Goal: Task Accomplishment & Management: Complete application form

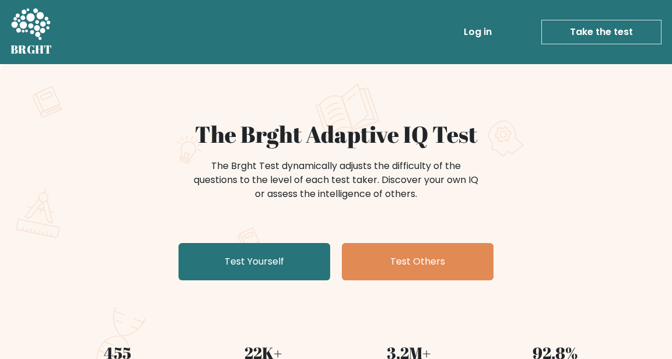
click at [299, 271] on link "Test Yourself" at bounding box center [254, 261] width 152 height 37
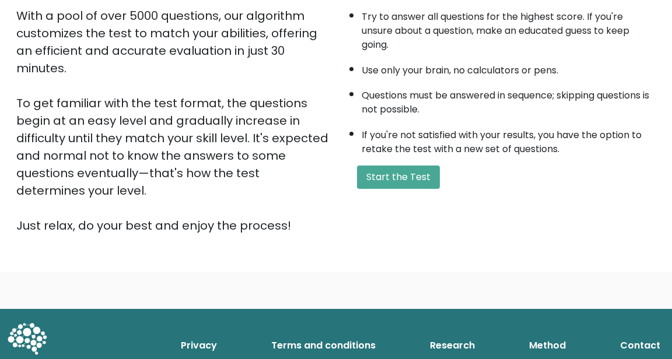
scroll to position [208, 0]
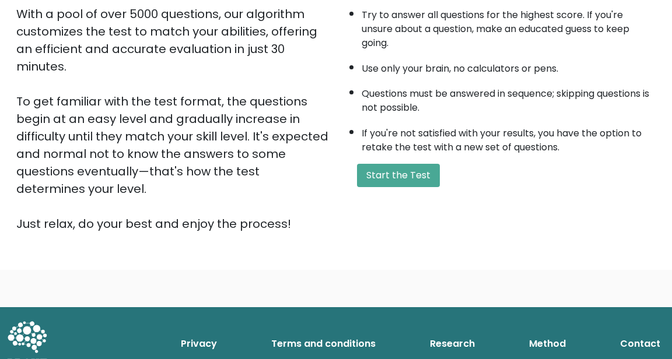
click at [416, 164] on button "Start the Test" at bounding box center [398, 175] width 83 height 23
click at [423, 170] on button "Start the Test" at bounding box center [398, 175] width 83 height 23
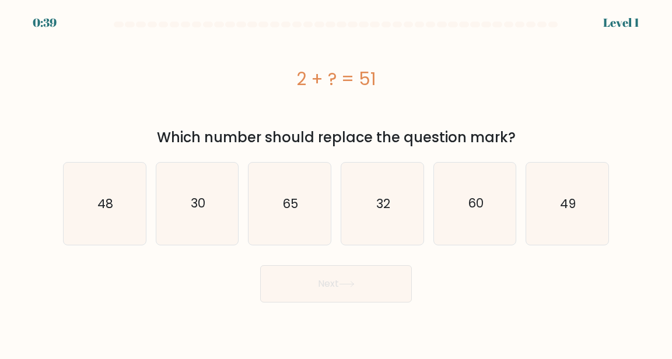
click at [561, 182] on icon "49" at bounding box center [567, 204] width 82 height 82
click at [337, 182] on input "f. 49" at bounding box center [336, 181] width 1 height 3
radio input "true"
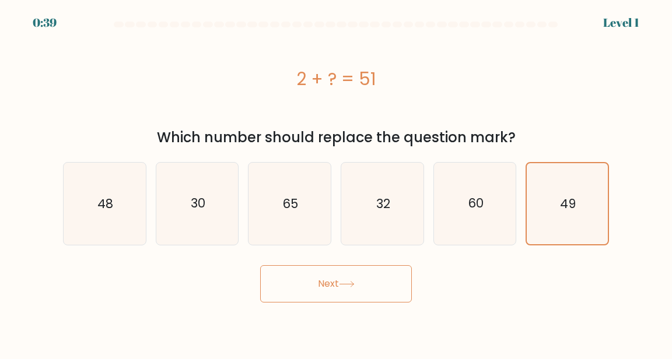
click at [388, 278] on button "Next" at bounding box center [336, 283] width 152 height 37
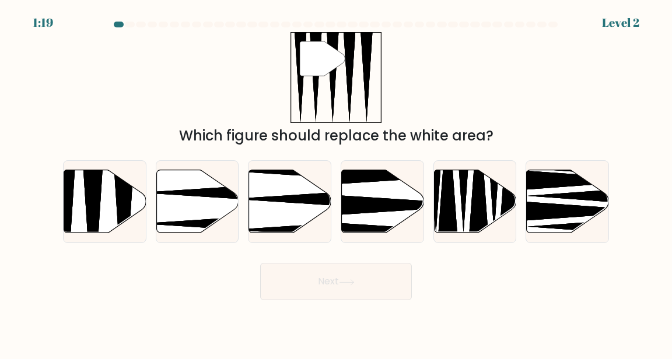
click at [120, 213] on icon at bounding box center [123, 235] width 21 height 163
click at [336, 183] on input "a." at bounding box center [336, 181] width 1 height 3
radio input "true"
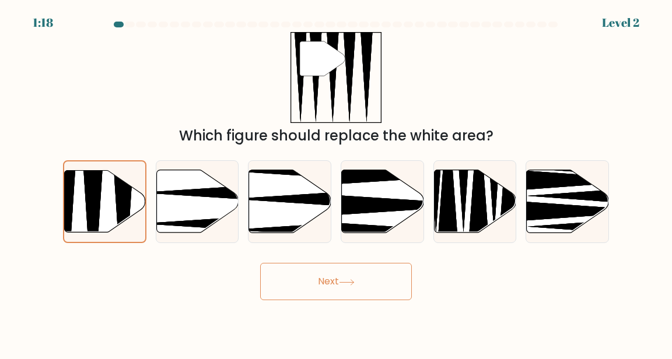
click at [383, 300] on button "Next" at bounding box center [336, 281] width 152 height 37
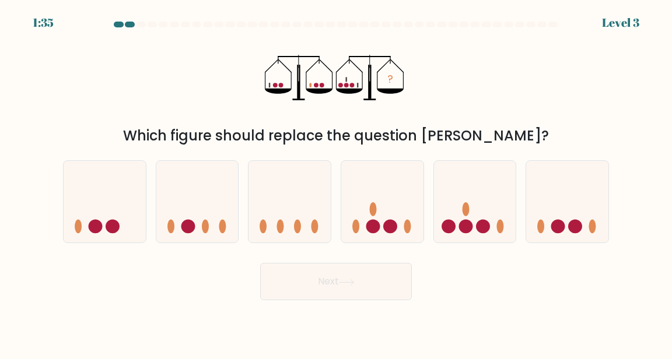
click at [475, 211] on icon at bounding box center [475, 202] width 82 height 68
click at [337, 183] on input "e." at bounding box center [336, 181] width 1 height 3
radio input "true"
click at [388, 286] on button "Next" at bounding box center [336, 281] width 152 height 37
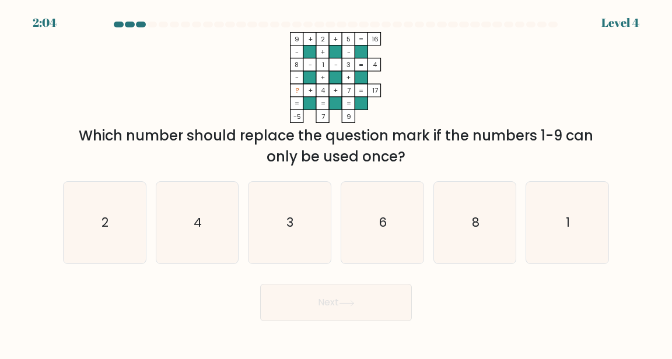
click at [351, 247] on icon "6" at bounding box center [382, 223] width 82 height 82
click at [337, 183] on input "d. 6" at bounding box center [336, 181] width 1 height 3
radio input "true"
click at [387, 310] on button "Next" at bounding box center [336, 302] width 152 height 37
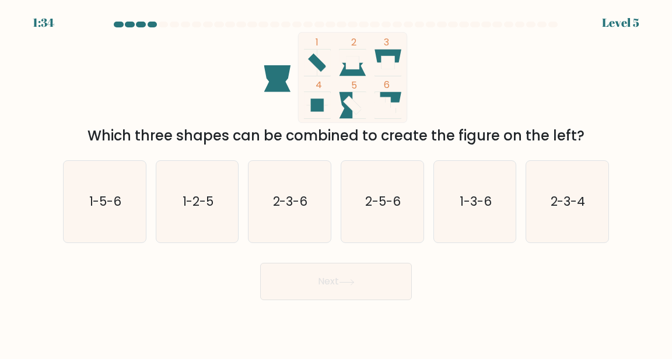
click at [558, 194] on icon "2-3-4" at bounding box center [567, 202] width 82 height 82
click at [337, 183] on input "f. 2-3-4" at bounding box center [336, 181] width 1 height 3
radio input "true"
click at [383, 273] on button "Next" at bounding box center [336, 281] width 152 height 37
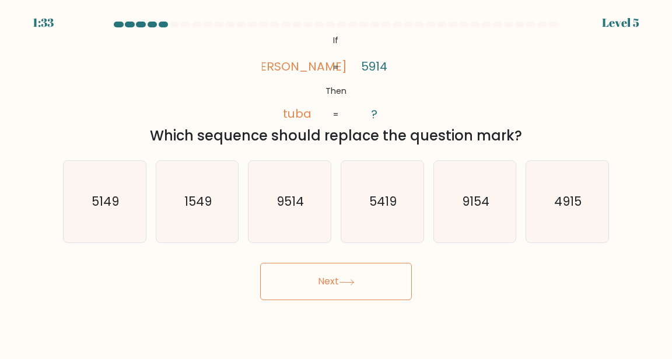
click at [390, 293] on button "Next" at bounding box center [336, 281] width 152 height 37
click at [588, 135] on div "Which sequence should replace the question mark?" at bounding box center [336, 135] width 532 height 21
click at [395, 195] on icon "5419" at bounding box center [382, 202] width 82 height 82
click at [337, 183] on input "d. 5419" at bounding box center [336, 181] width 1 height 3
radio input "true"
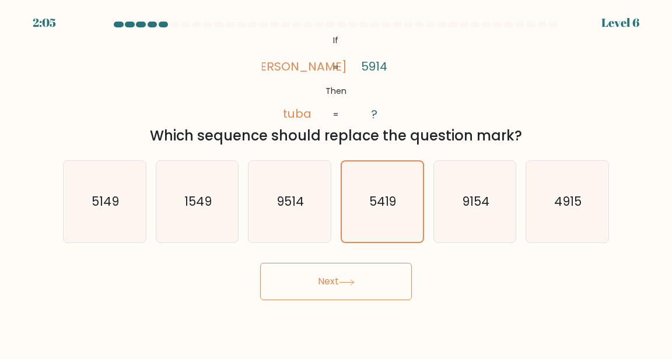
click at [384, 293] on button "Next" at bounding box center [336, 281] width 152 height 37
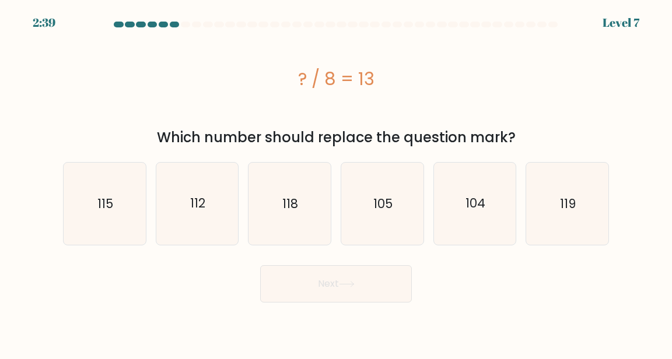
click at [476, 187] on icon "104" at bounding box center [475, 204] width 82 height 82
click at [337, 183] on input "e. 104" at bounding box center [336, 181] width 1 height 3
radio input "true"
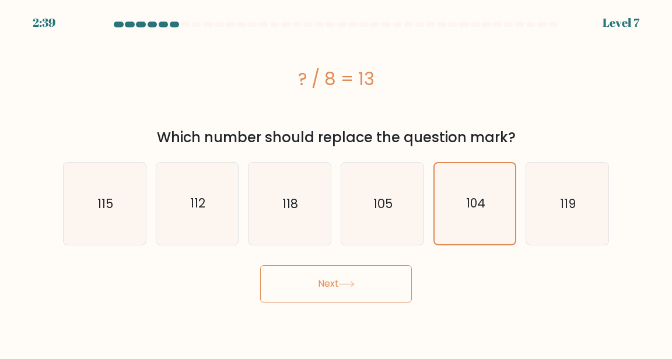
click at [387, 294] on button "Next" at bounding box center [336, 283] width 152 height 37
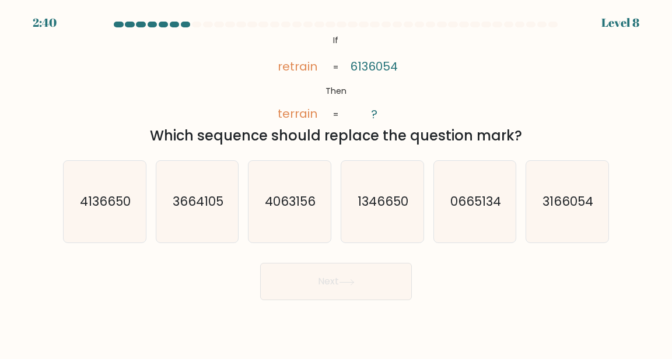
click at [567, 192] on icon "3166054" at bounding box center [567, 202] width 82 height 82
click at [337, 183] on input "f. 3166054" at bounding box center [336, 181] width 1 height 3
radio input "true"
click at [372, 296] on button "Next" at bounding box center [336, 281] width 152 height 37
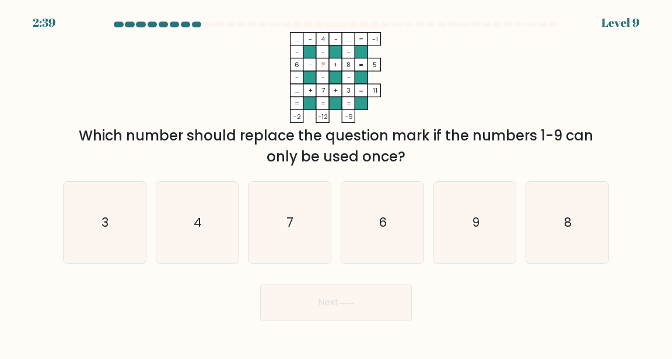
click at [467, 243] on icon "9" at bounding box center [475, 223] width 82 height 82
click at [337, 183] on input "e. 9" at bounding box center [336, 181] width 1 height 3
radio input "true"
click at [393, 306] on button "Next" at bounding box center [336, 302] width 152 height 37
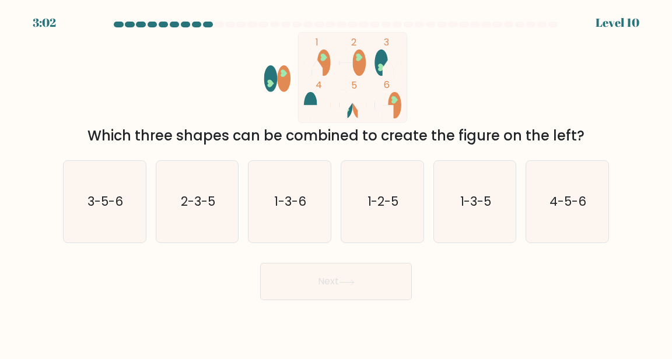
click at [486, 192] on icon "1-3-5" at bounding box center [475, 202] width 82 height 82
click at [337, 183] on input "e. 1-3-5" at bounding box center [336, 181] width 1 height 3
radio input "true"
click at [388, 290] on button "Next" at bounding box center [336, 281] width 152 height 37
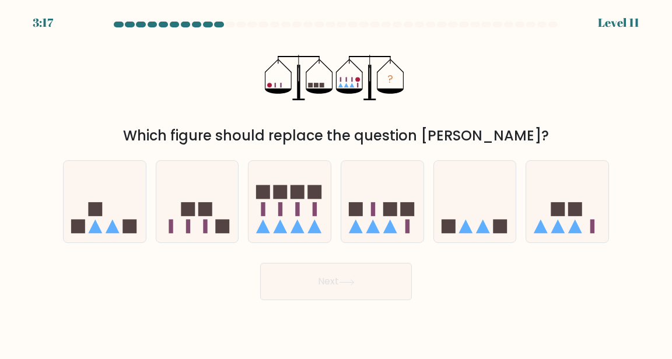
click at [376, 227] on icon at bounding box center [382, 202] width 82 height 68
click at [337, 183] on input "d." at bounding box center [336, 181] width 1 height 3
radio input "true"
click at [364, 283] on button "Next" at bounding box center [336, 281] width 152 height 37
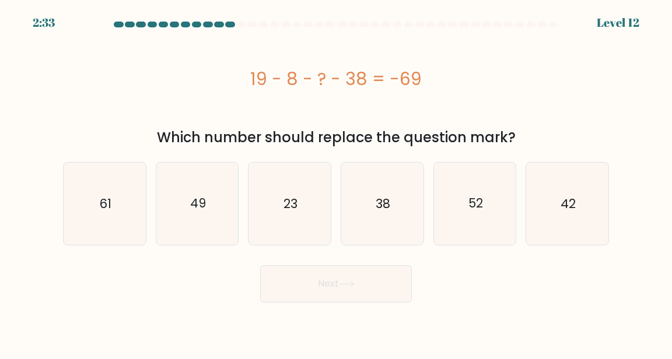
click at [289, 189] on icon "23" at bounding box center [289, 204] width 82 height 82
click at [336, 183] on input "c. 23" at bounding box center [336, 181] width 1 height 3
radio input "true"
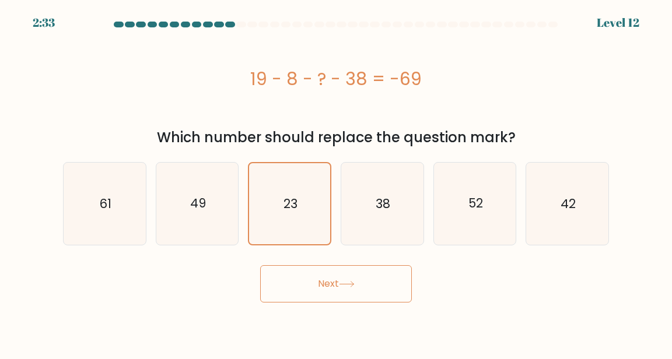
click at [325, 300] on button "Next" at bounding box center [336, 283] width 152 height 37
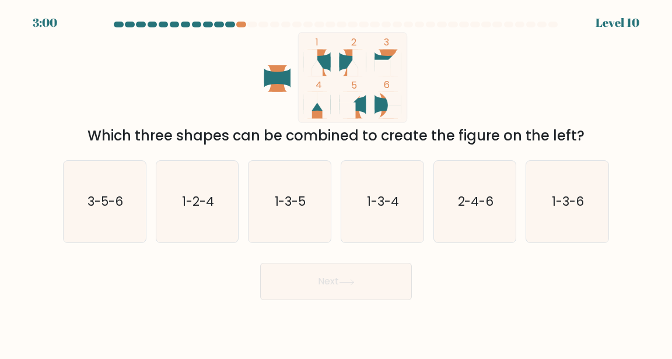
click at [216, 222] on icon "1-2-4" at bounding box center [197, 202] width 82 height 82
click at [336, 183] on input "b. 1-2-4" at bounding box center [336, 181] width 1 height 3
radio input "true"
click at [332, 300] on button "Next" at bounding box center [336, 281] width 152 height 37
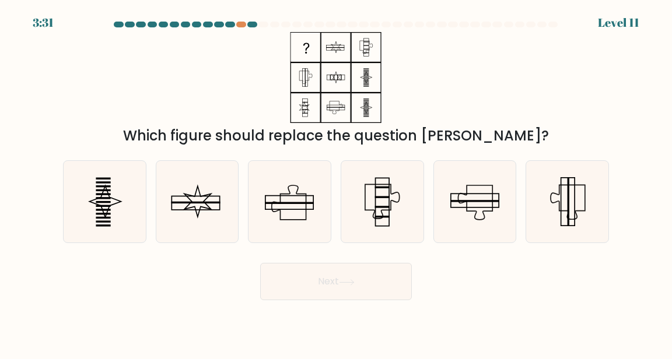
click at [131, 220] on icon at bounding box center [105, 202] width 82 height 82
click at [336, 183] on input "a." at bounding box center [336, 181] width 1 height 3
radio input "true"
click at [359, 297] on button "Next" at bounding box center [336, 281] width 152 height 37
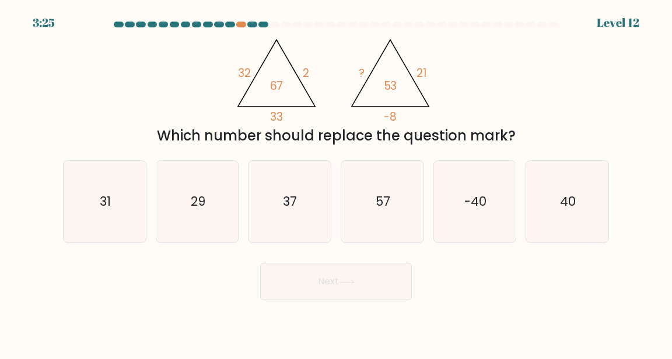
click at [537, 203] on icon "40" at bounding box center [567, 202] width 82 height 82
click at [337, 183] on input "f. 40" at bounding box center [336, 181] width 1 height 3
radio input "true"
click at [374, 300] on button "Next" at bounding box center [336, 281] width 152 height 37
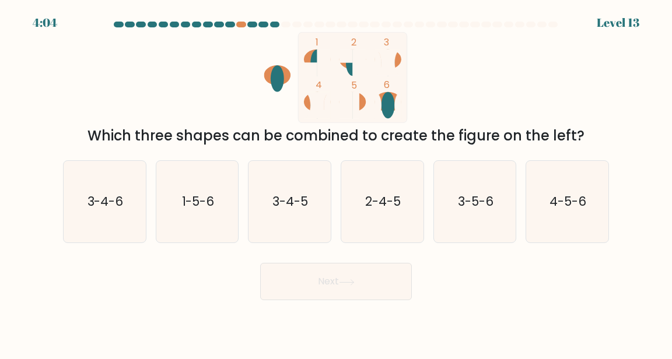
click at [245, 23] on div at bounding box center [241, 25] width 10 height 6
click at [291, 24] on at bounding box center [336, 25] width 446 height 6
click at [121, 210] on text "3-4-6" at bounding box center [105, 201] width 36 height 17
click at [336, 183] on input "a. 3-4-6" at bounding box center [336, 181] width 1 height 3
radio input "true"
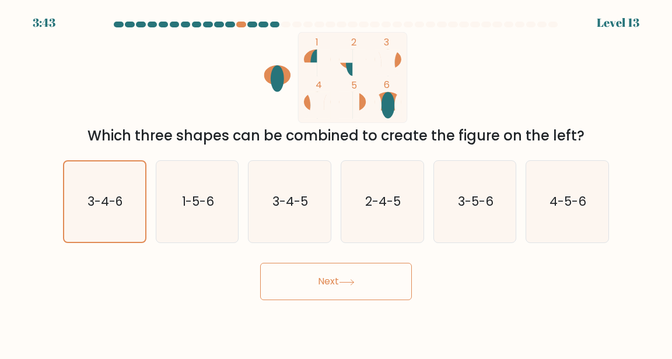
click at [387, 299] on button "Next" at bounding box center [336, 281] width 152 height 37
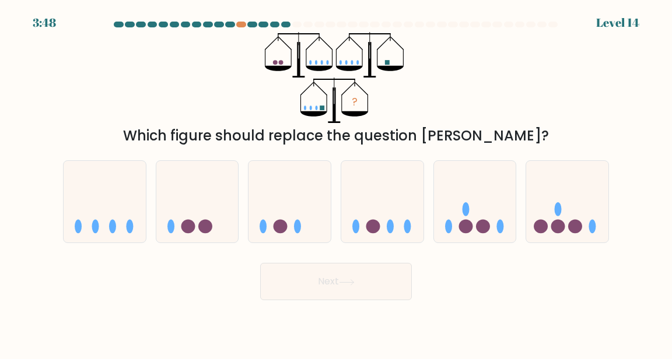
click at [485, 188] on icon at bounding box center [475, 202] width 82 height 68
click at [337, 183] on input "e." at bounding box center [336, 181] width 1 height 3
radio input "true"
click at [373, 298] on button "Next" at bounding box center [336, 281] width 152 height 37
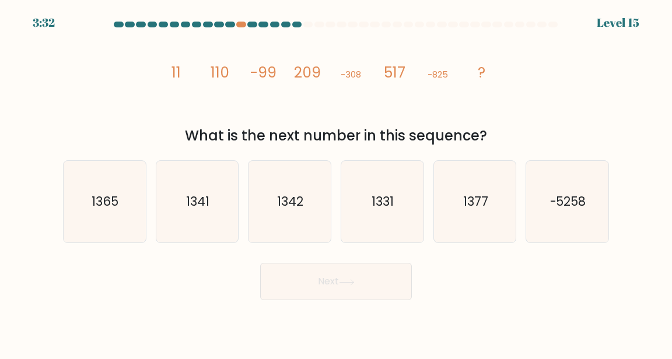
click at [296, 210] on text "1342" at bounding box center [291, 201] width 26 height 17
click at [336, 183] on input "c. 1342" at bounding box center [336, 181] width 1 height 3
radio input "true"
click at [392, 289] on button "Next" at bounding box center [336, 281] width 152 height 37
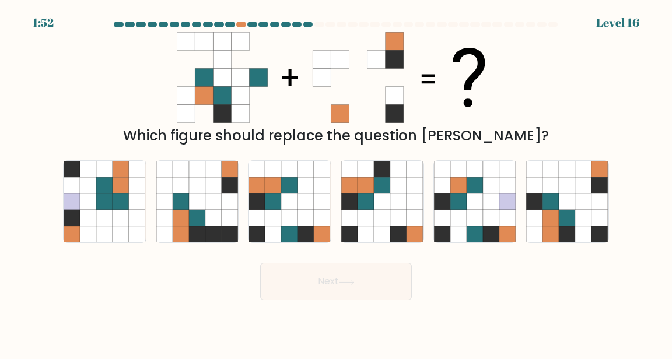
click at [217, 237] on icon at bounding box center [213, 234] width 16 height 16
click at [336, 183] on input "b." at bounding box center [336, 181] width 1 height 3
radio input "true"
click at [351, 300] on button "Next" at bounding box center [336, 281] width 152 height 37
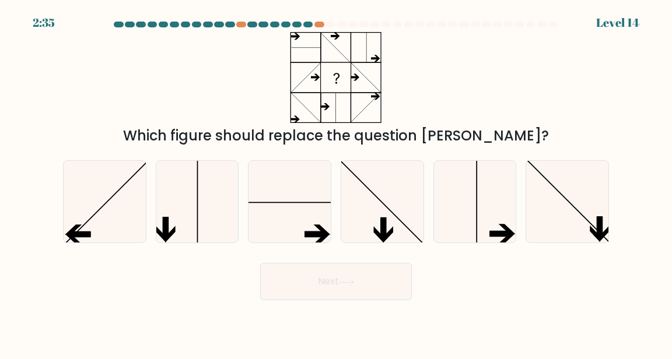
click at [352, 286] on icon at bounding box center [347, 282] width 16 height 6
click at [324, 12] on div "2:33 Level 14" at bounding box center [336, 7] width 672 height 14
click at [321, 24] on div at bounding box center [319, 25] width 10 height 6
click at [295, 238] on icon at bounding box center [289, 202] width 82 height 82
click at [336, 183] on input "c." at bounding box center [336, 181] width 1 height 3
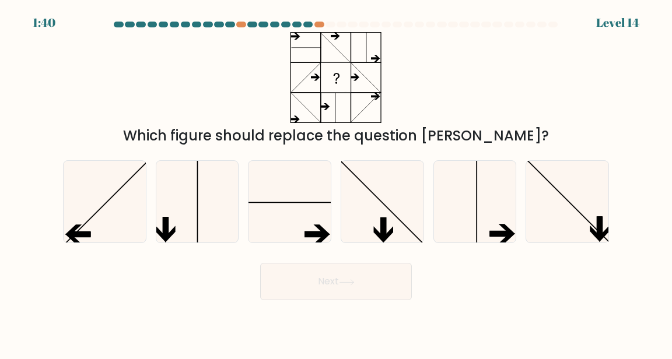
radio input "true"
click at [483, 215] on icon at bounding box center [475, 202] width 82 height 82
click at [337, 183] on input "e." at bounding box center [336, 181] width 1 height 3
radio input "true"
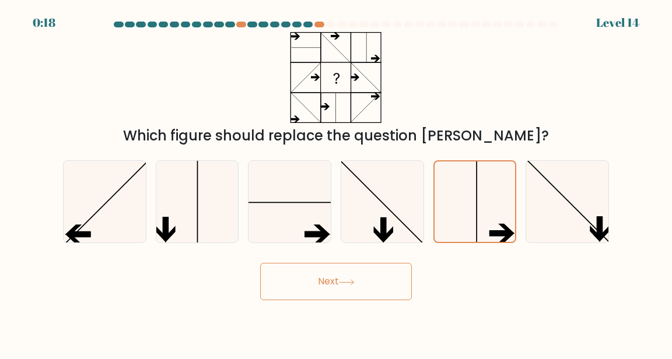
click at [106, 199] on icon at bounding box center [105, 202] width 82 height 82
click at [336, 183] on input "a." at bounding box center [336, 181] width 1 height 3
radio input "true"
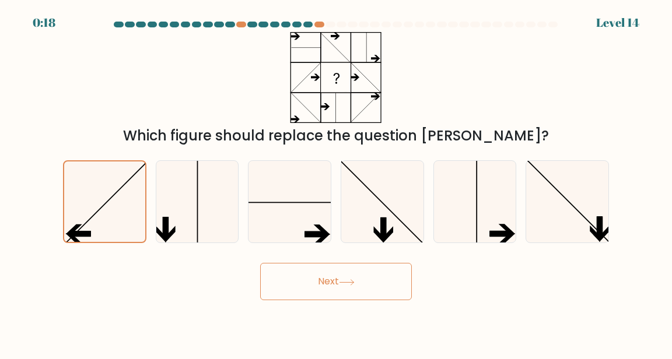
click at [362, 286] on button "Next" at bounding box center [336, 281] width 152 height 37
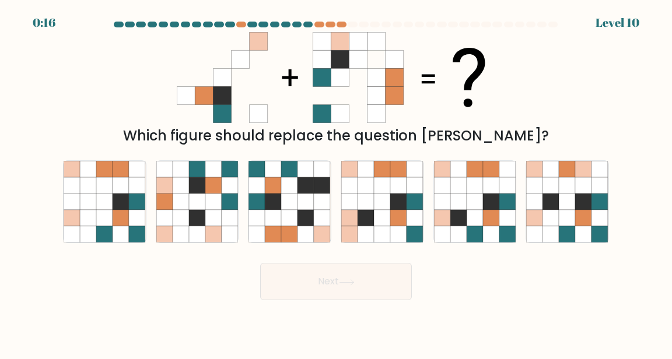
click at [302, 226] on icon at bounding box center [306, 218] width 16 height 16
click at [336, 183] on input "c." at bounding box center [336, 181] width 1 height 3
radio input "true"
click at [387, 297] on button "Next" at bounding box center [336, 281] width 152 height 37
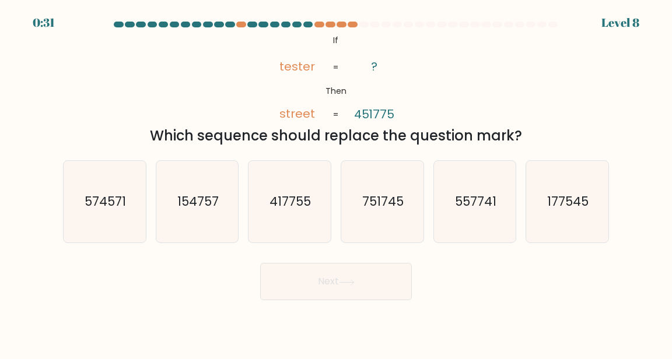
click at [571, 72] on div "@import url('https://fonts.googleapis.com/css?family=Abril+Fatface:400,100,100i…" at bounding box center [336, 89] width 560 height 114
click at [565, 76] on div "@import url('https://fonts.googleapis.com/css?family=Abril+Fatface:400,100,100i…" at bounding box center [336, 89] width 560 height 114
click at [106, 210] on text "574571" at bounding box center [105, 201] width 41 height 17
click at [336, 183] on input "a. 574571" at bounding box center [336, 181] width 1 height 3
radio input "true"
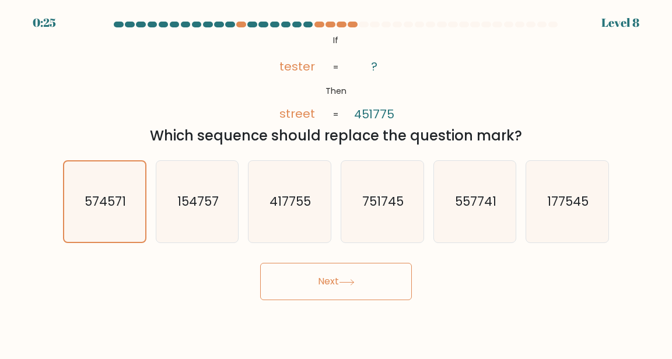
click at [393, 300] on button "Next" at bounding box center [336, 281] width 152 height 37
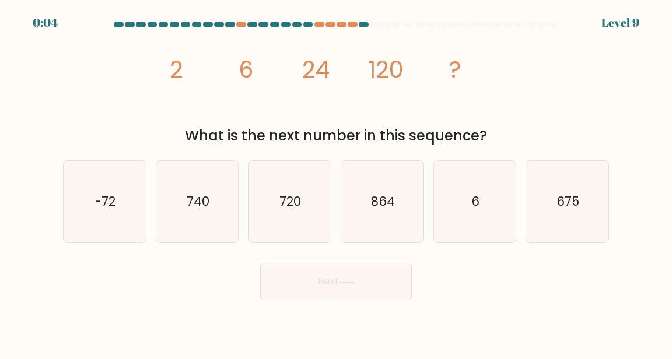
click at [316, 182] on icon "720" at bounding box center [289, 202] width 82 height 82
click at [336, 182] on input "c. 720" at bounding box center [336, 181] width 1 height 3
radio input "true"
click at [345, 300] on button "Next" at bounding box center [336, 281] width 152 height 37
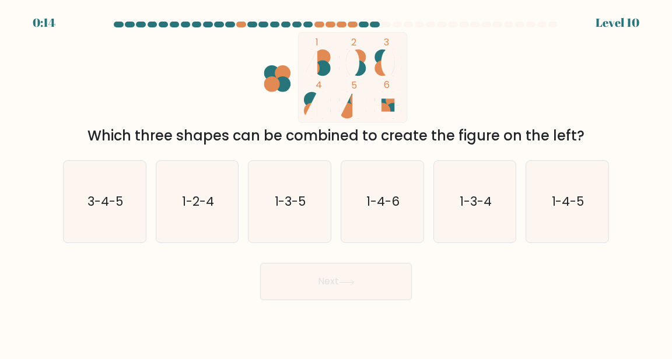
click at [571, 201] on icon "1-4-5" at bounding box center [567, 202] width 82 height 82
click at [337, 183] on input "f. 1-4-5" at bounding box center [336, 181] width 1 height 3
radio input "true"
click at [385, 282] on button "Next" at bounding box center [336, 281] width 152 height 37
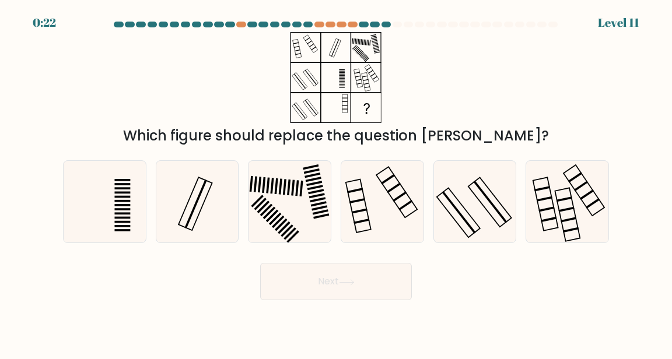
click at [304, 211] on icon at bounding box center [289, 202] width 82 height 82
click at [336, 183] on input "c." at bounding box center [336, 181] width 1 height 3
radio input "true"
click at [350, 286] on icon at bounding box center [347, 282] width 16 height 6
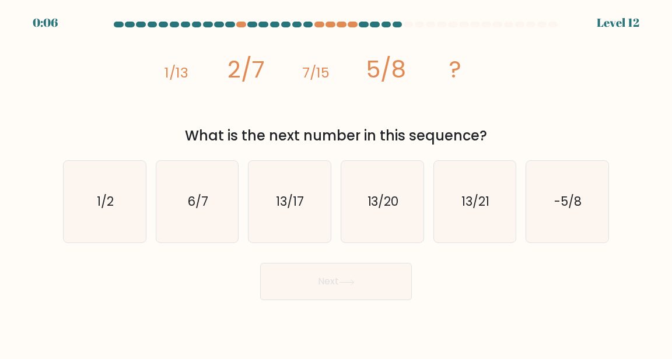
click at [221, 182] on icon "6/7" at bounding box center [197, 202] width 82 height 82
click at [336, 182] on input "b. 6/7" at bounding box center [336, 181] width 1 height 3
radio input "true"
click at [365, 290] on button "Next" at bounding box center [336, 281] width 152 height 37
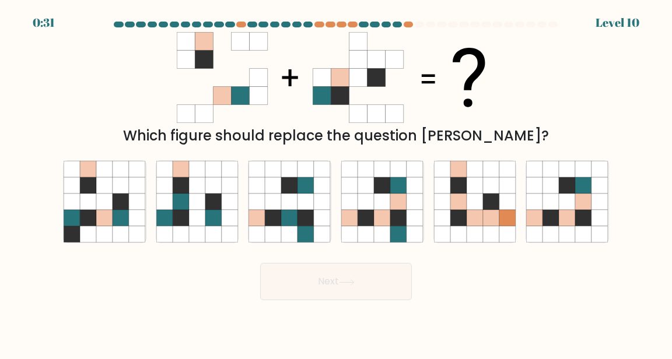
click at [127, 236] on icon at bounding box center [121, 234] width 16 height 16
click at [336, 183] on input "a." at bounding box center [336, 181] width 1 height 3
radio input "true"
click at [391, 281] on button "Next" at bounding box center [336, 281] width 152 height 37
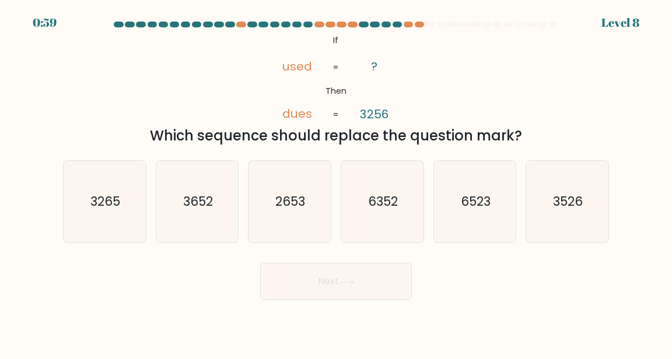
click at [312, 220] on icon "2653" at bounding box center [289, 202] width 82 height 82
click at [336, 183] on input "c. 2653" at bounding box center [336, 181] width 1 height 3
radio input "true"
click at [365, 299] on button "Next" at bounding box center [336, 281] width 152 height 37
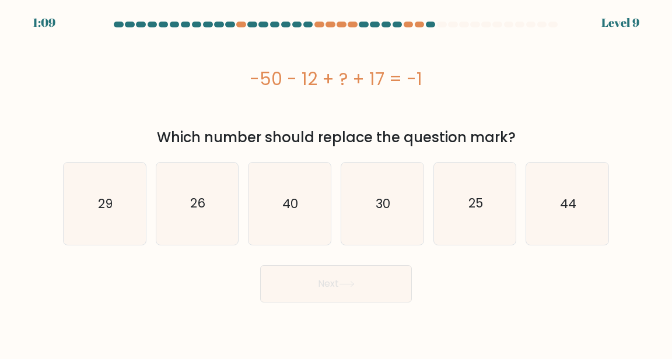
click at [549, 187] on icon "44" at bounding box center [567, 204] width 82 height 82
click at [337, 183] on input "f. 44" at bounding box center [336, 181] width 1 height 3
radio input "true"
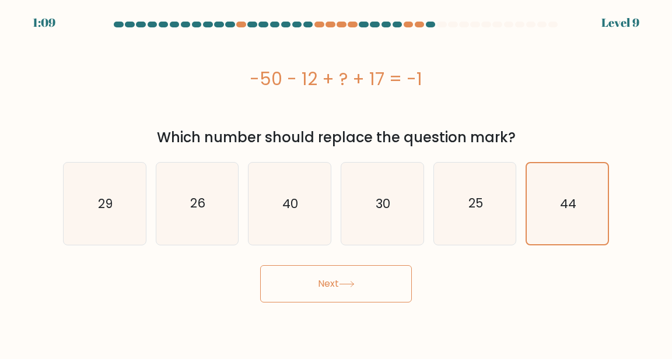
click at [392, 283] on button "Next" at bounding box center [336, 283] width 152 height 37
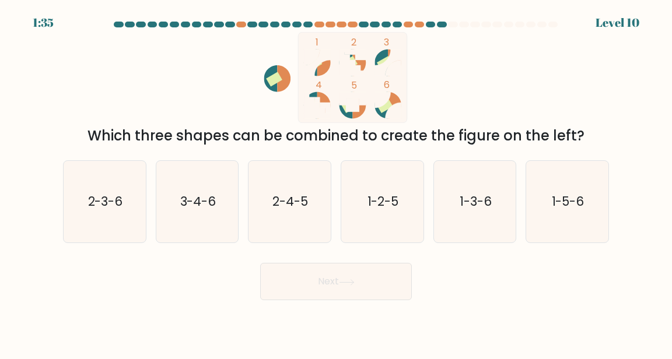
click at [477, 205] on text "1-3-6" at bounding box center [476, 201] width 32 height 17
click at [337, 183] on input "e. 1-3-6" at bounding box center [336, 181] width 1 height 3
radio input "true"
click at [369, 295] on button "Next" at bounding box center [336, 281] width 152 height 37
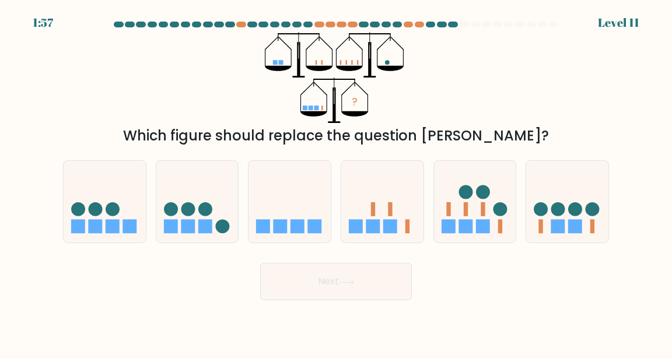
click at [295, 205] on icon at bounding box center [289, 202] width 82 height 68
click at [336, 183] on input "c." at bounding box center [336, 181] width 1 height 3
radio input "true"
click at [388, 300] on button "Next" at bounding box center [336, 281] width 152 height 37
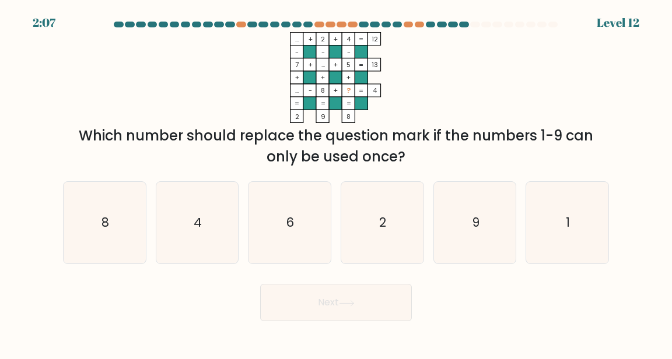
click at [478, 197] on icon "9" at bounding box center [475, 223] width 82 height 82
click at [337, 183] on input "e. 9" at bounding box center [336, 181] width 1 height 3
radio input "true"
click at [318, 309] on button "Next" at bounding box center [336, 302] width 152 height 37
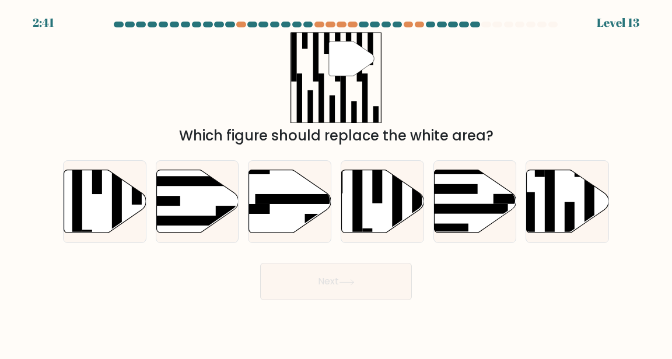
click at [364, 211] on icon at bounding box center [383, 201] width 82 height 63
click at [337, 183] on input "d." at bounding box center [336, 181] width 1 height 3
radio input "true"
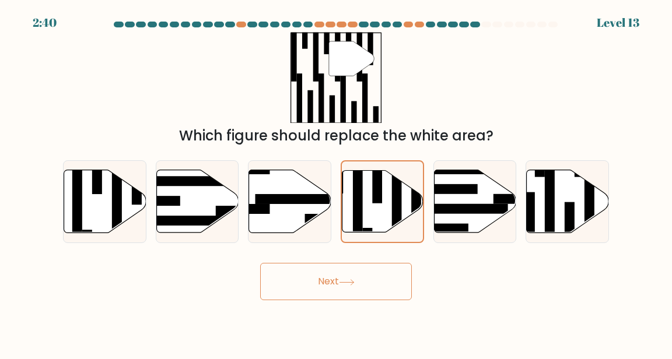
click at [339, 292] on button "Next" at bounding box center [336, 281] width 152 height 37
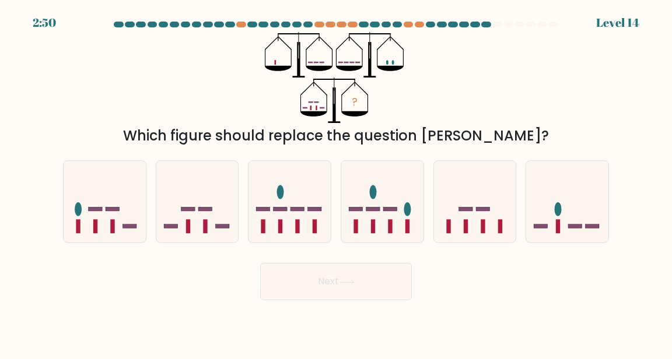
click at [157, 236] on icon at bounding box center [197, 202] width 82 height 68
click at [336, 183] on input "b." at bounding box center [336, 181] width 1 height 3
radio input "true"
click at [394, 300] on button "Next" at bounding box center [336, 281] width 152 height 37
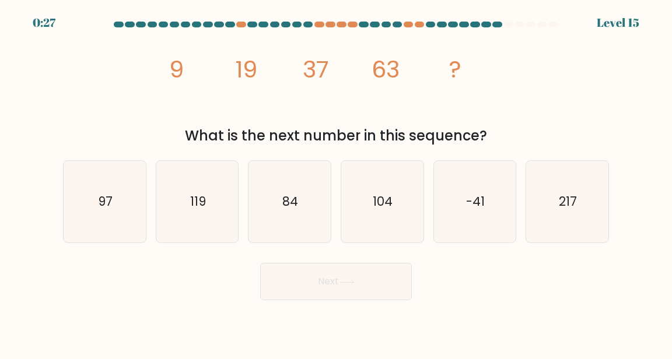
click at [314, 233] on icon "84" at bounding box center [289, 202] width 82 height 82
click at [336, 183] on input "c. 84" at bounding box center [336, 181] width 1 height 3
radio input "true"
click at [372, 285] on button "Next" at bounding box center [336, 281] width 152 height 37
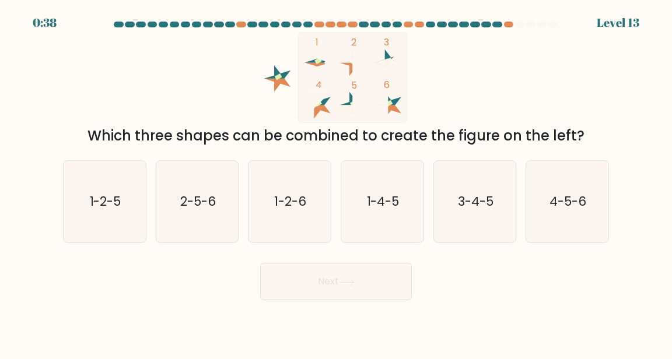
click at [495, 191] on icon "3-4-5" at bounding box center [475, 202] width 82 height 82
click at [337, 183] on input "e. 3-4-5" at bounding box center [336, 181] width 1 height 3
radio input "true"
click at [400, 294] on button "Next" at bounding box center [336, 281] width 152 height 37
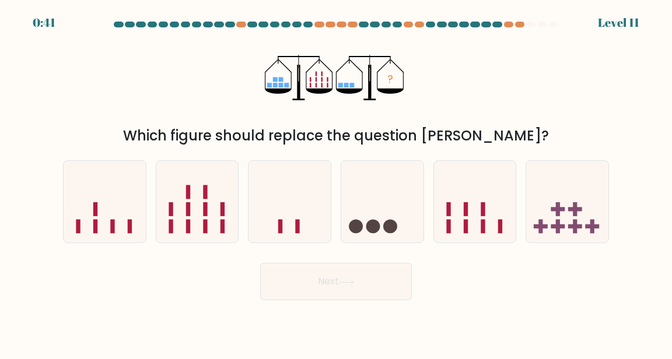
click at [106, 210] on icon at bounding box center [105, 202] width 82 height 68
click at [336, 183] on input "a." at bounding box center [336, 181] width 1 height 3
radio input "true"
click at [370, 299] on button "Next" at bounding box center [336, 281] width 152 height 37
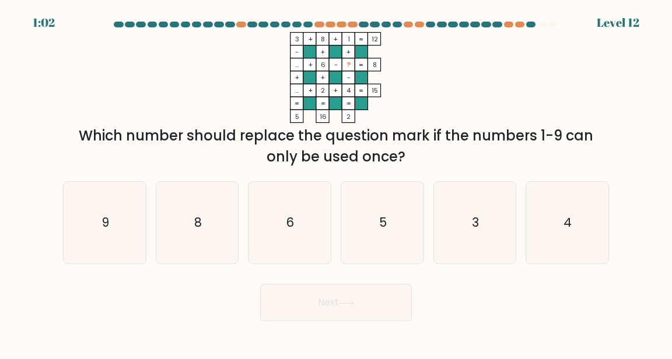
click at [379, 236] on icon "5" at bounding box center [382, 223] width 82 height 82
click at [337, 183] on input "d. 5" at bounding box center [336, 181] width 1 height 3
radio input "true"
click at [375, 315] on button "Next" at bounding box center [336, 302] width 152 height 37
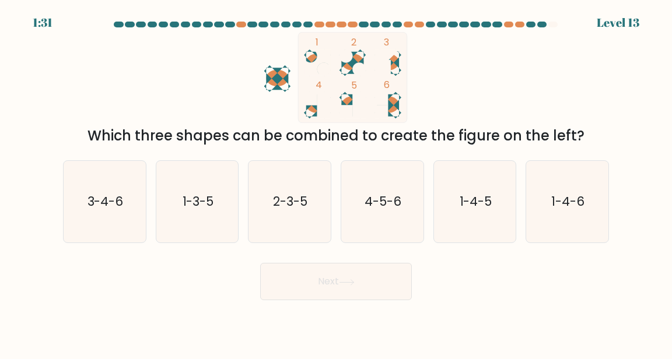
click at [387, 205] on text "4-5-6" at bounding box center [383, 201] width 37 height 17
click at [337, 183] on input "d. 4-5-6" at bounding box center [336, 181] width 1 height 3
radio input "true"
click at [387, 288] on button "Next" at bounding box center [336, 281] width 152 height 37
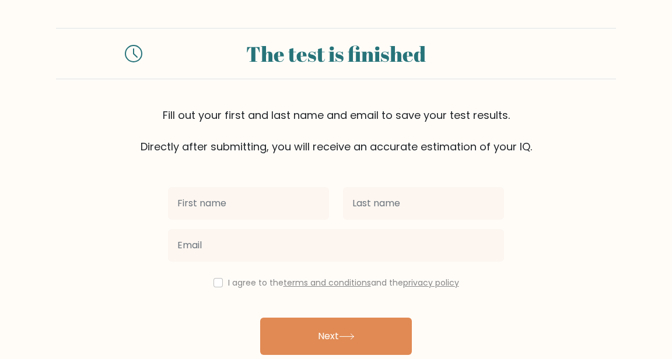
click at [299, 204] on input "text" at bounding box center [248, 203] width 161 height 33
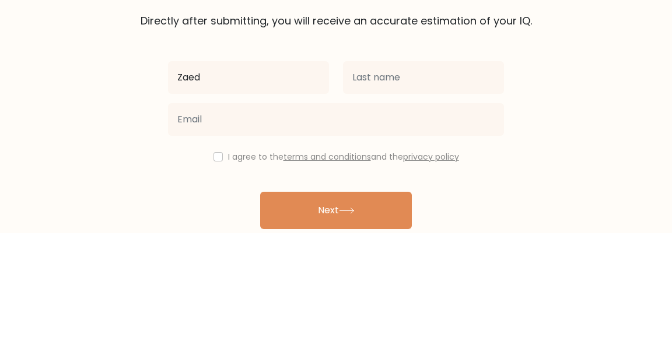
type input "Zaed"
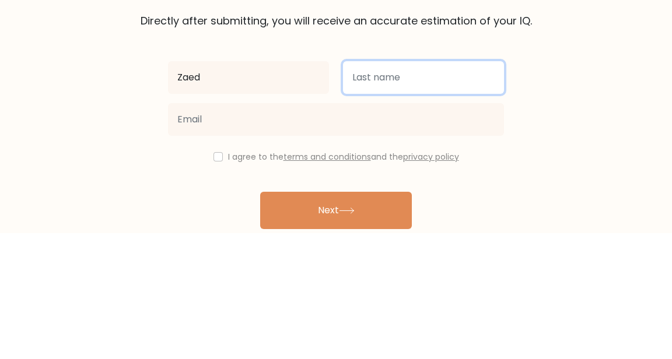
click at [427, 201] on input "text" at bounding box center [423, 203] width 161 height 33
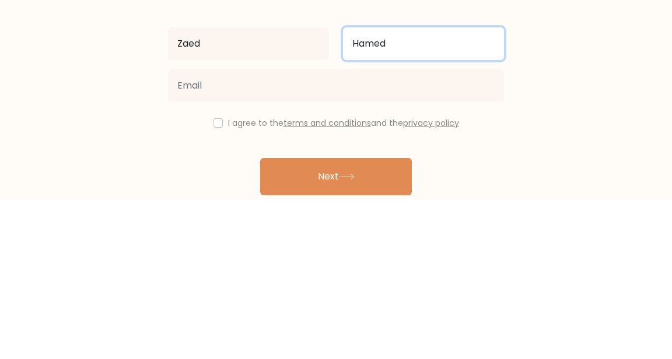
type input "Hamed"
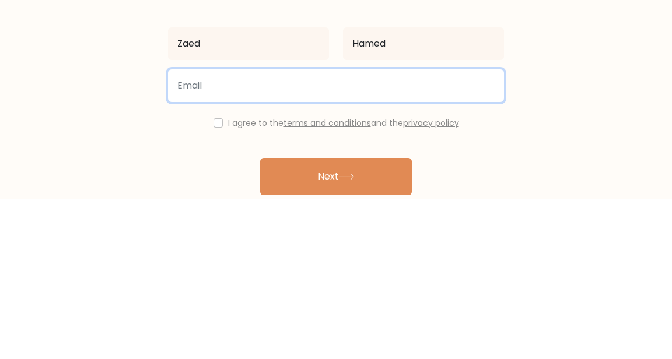
click at [209, 241] on input "email" at bounding box center [336, 245] width 336 height 33
type input "[EMAIL_ADDRESS][DOMAIN_NAME]"
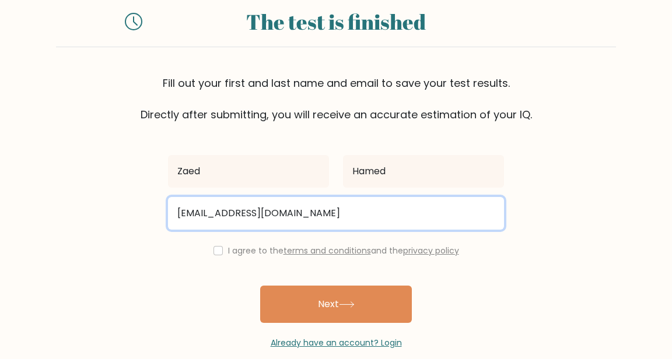
scroll to position [47, 0]
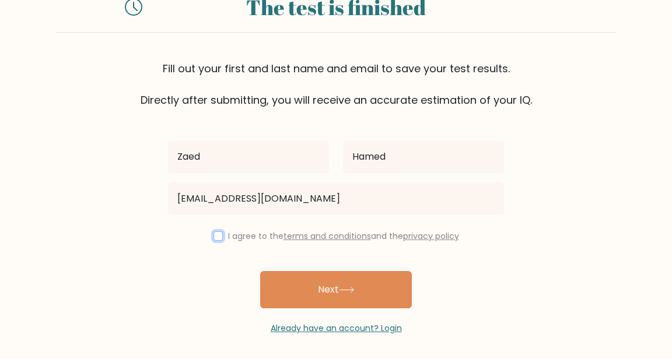
click at [213, 237] on input "checkbox" at bounding box center [217, 236] width 9 height 9
checkbox input "true"
click at [376, 297] on button "Next" at bounding box center [336, 289] width 152 height 37
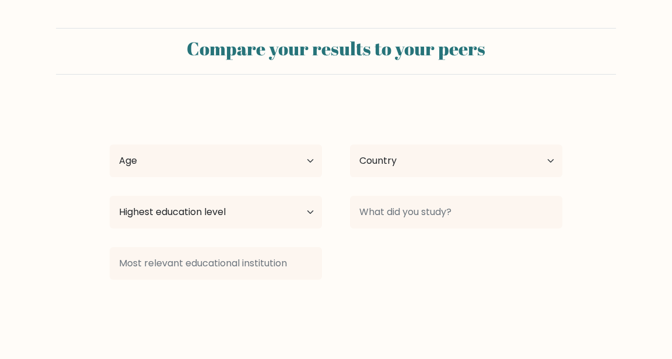
select select "IQ"
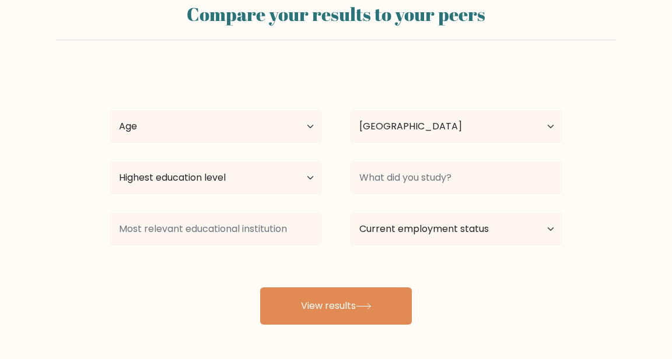
scroll to position [45, 0]
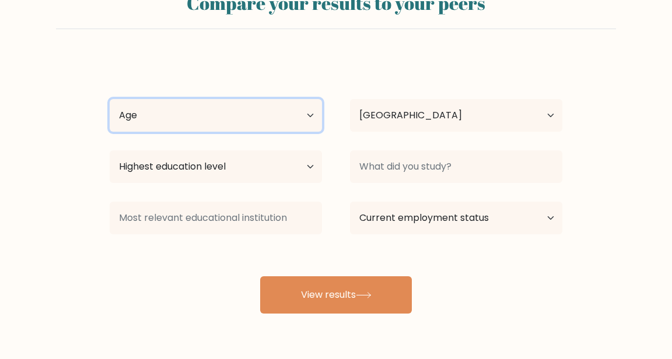
click at [135, 108] on select "Age Under [DEMOGRAPHIC_DATA] [DEMOGRAPHIC_DATA] [DEMOGRAPHIC_DATA] [DEMOGRAPHIC…" at bounding box center [216, 115] width 212 height 33
select select "18_24"
click at [110, 99] on select "Age Under [DEMOGRAPHIC_DATA] [DEMOGRAPHIC_DATA] [DEMOGRAPHIC_DATA] [DEMOGRAPHIC…" at bounding box center [216, 115] width 212 height 33
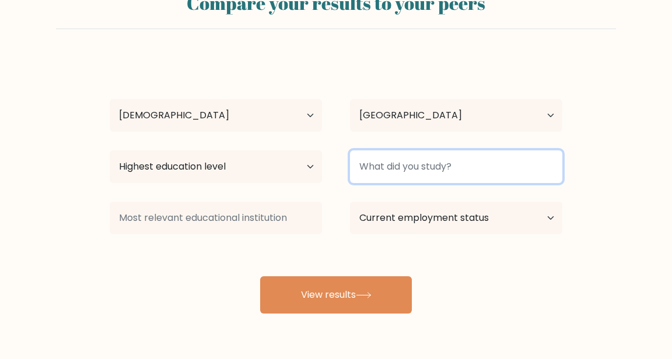
click at [528, 173] on input at bounding box center [456, 166] width 212 height 33
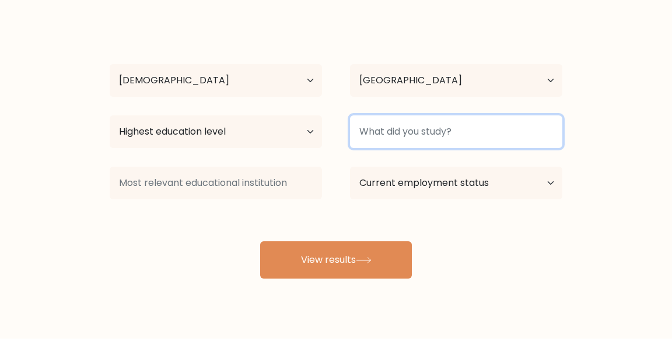
scroll to position [59, 0]
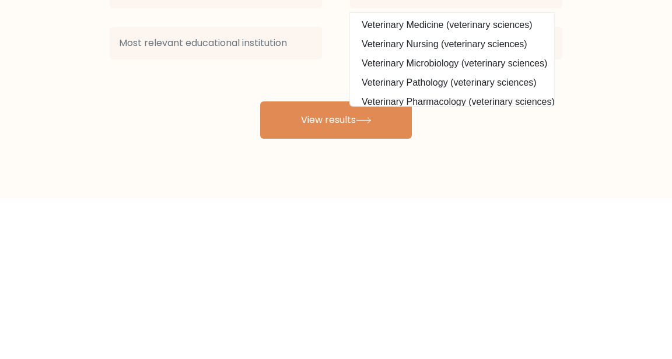
click at [528, 192] on option "Veterinary Medicine (veterinary sciences)" at bounding box center [452, 186] width 198 height 19
type input "Veterinary Medicine"
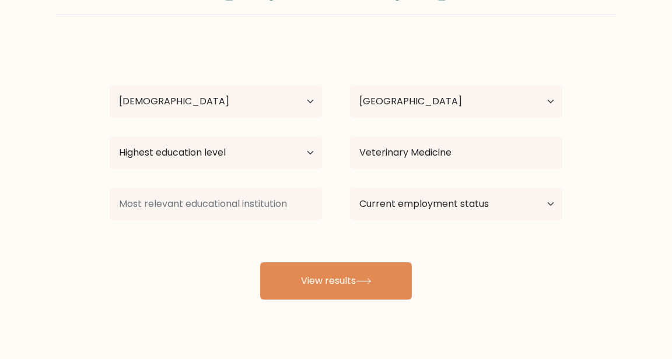
click at [411, 281] on button "View results" at bounding box center [336, 280] width 152 height 37
click at [312, 150] on select "Highest education level No schooling Primary Lower Secondary Upper Secondary Oc…" at bounding box center [216, 152] width 212 height 33
select select "bachelors_degree"
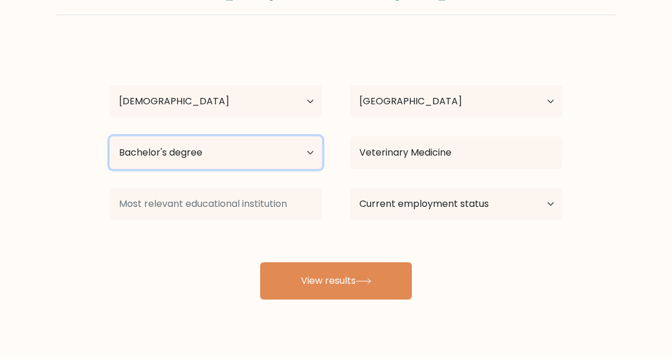
click at [110, 136] on select "Highest education level No schooling Primary Lower Secondary Upper Secondary Oc…" at bounding box center [216, 152] width 212 height 33
click at [330, 269] on button "View results" at bounding box center [336, 280] width 152 height 37
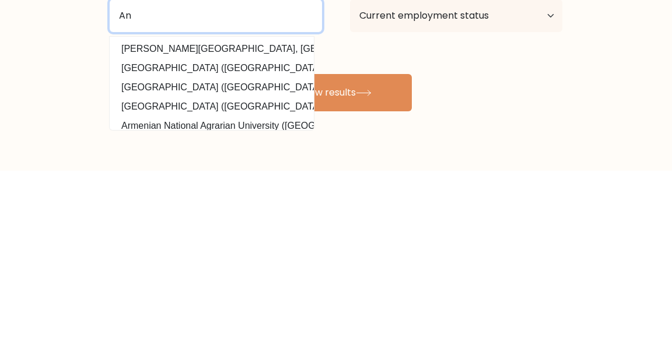
type input "A"
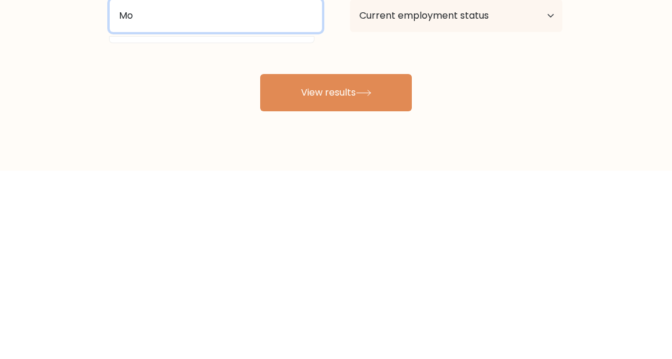
type input "M"
type input "I"
type input "V"
type input "Anatomy"
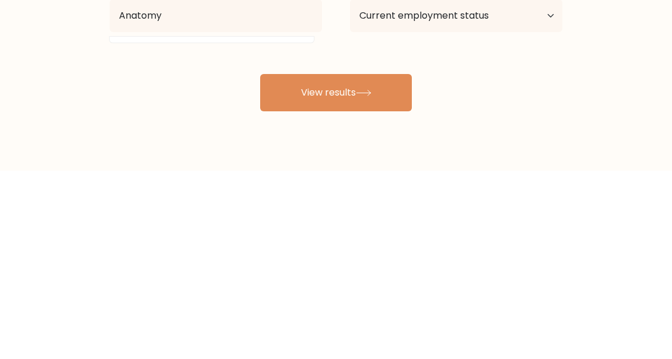
click at [405, 280] on button "View results" at bounding box center [336, 280] width 152 height 37
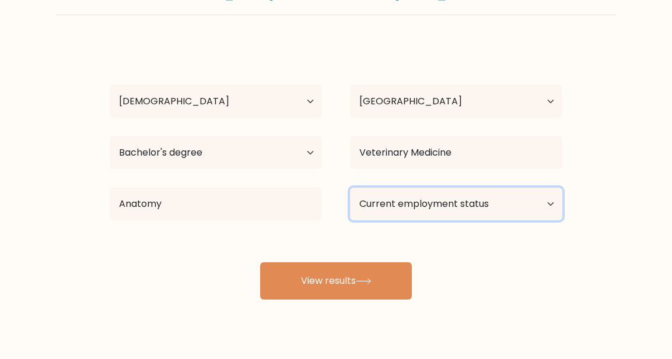
click at [526, 207] on select "Current employment status Employed Student Retired Other / prefer not to answer" at bounding box center [456, 204] width 212 height 33
select select "student"
click at [350, 188] on select "Current employment status Employed Student Retired Other / prefer not to answer" at bounding box center [456, 204] width 212 height 33
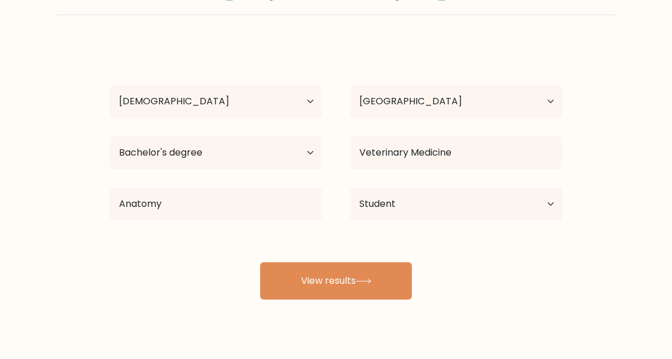
click at [393, 282] on button "View results" at bounding box center [336, 280] width 152 height 37
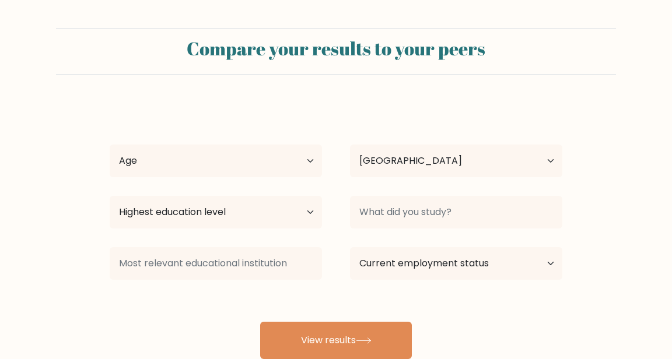
select select "IQ"
click at [402, 352] on button "View results" at bounding box center [336, 340] width 152 height 37
click at [287, 197] on select "Highest education level No schooling Primary Lower Secondary Upper Secondary Oc…" at bounding box center [216, 212] width 212 height 33
click at [395, 99] on form "Compare your results to your peers Zaed Hamed Age Under 18 years old 18-24 year…" at bounding box center [336, 193] width 672 height 331
click at [316, 170] on select "Age Under 18 years old 18-24 years old 25-34 years old 35-44 years old 45-54 ye…" at bounding box center [216, 161] width 212 height 33
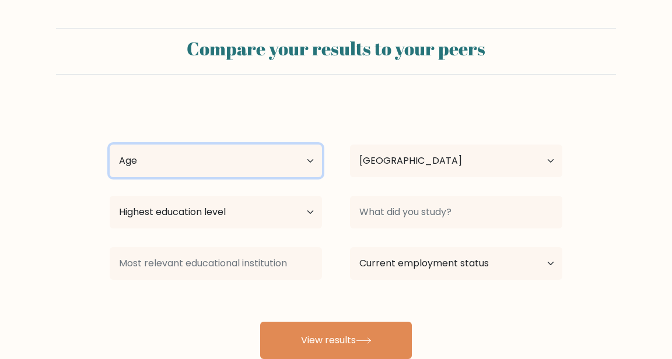
select select "18_24"
click at [110, 145] on select "Age Under 18 years old 18-24 years old 25-34 years old 35-44 years old 45-54 ye…" at bounding box center [216, 161] width 212 height 33
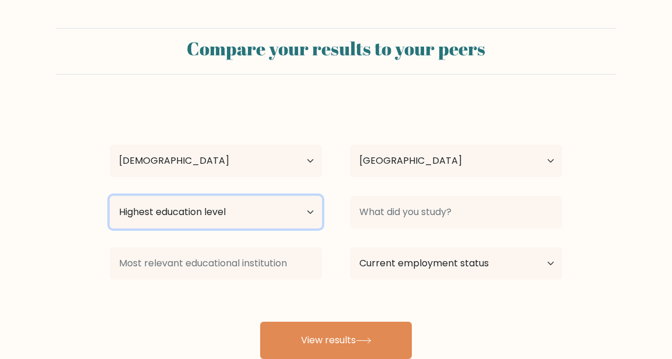
click at [288, 222] on select "Highest education level No schooling Primary Lower Secondary Upper Secondary Oc…" at bounding box center [216, 212] width 212 height 33
select select "bachelors_degree"
click at [110, 196] on select "Highest education level No schooling Primary Lower Secondary Upper Secondary Oc…" at bounding box center [216, 212] width 212 height 33
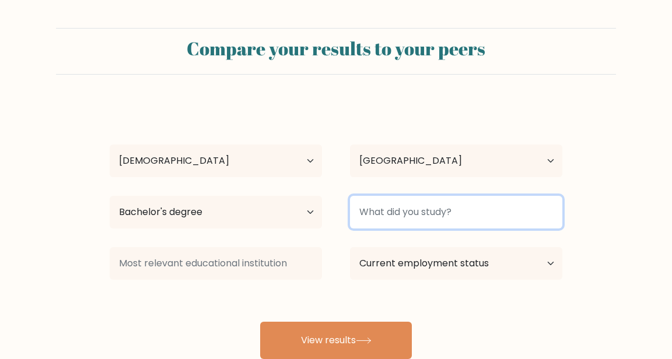
click at [490, 207] on input at bounding box center [456, 212] width 212 height 33
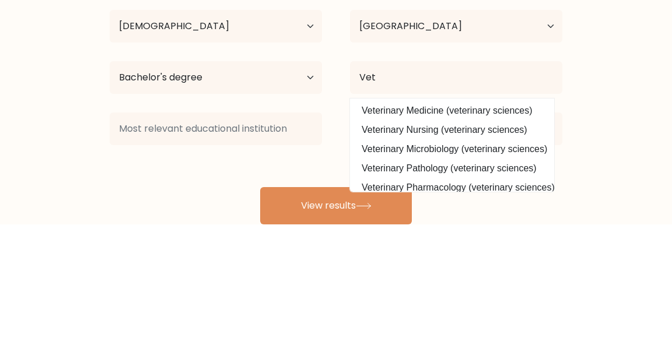
click at [498, 244] on option "Veterinary Medicine (veterinary sciences)" at bounding box center [452, 245] width 198 height 19
type input "Veterinary Medicine"
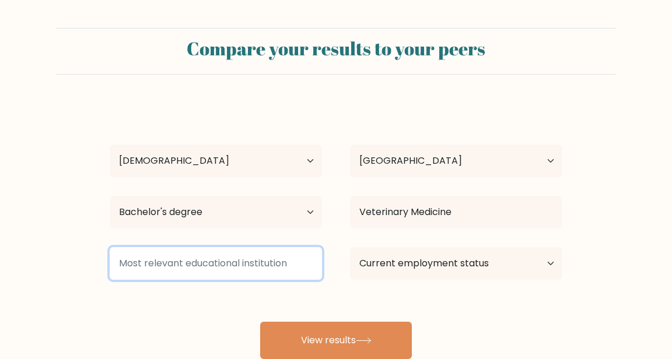
click at [269, 261] on input at bounding box center [216, 263] width 212 height 33
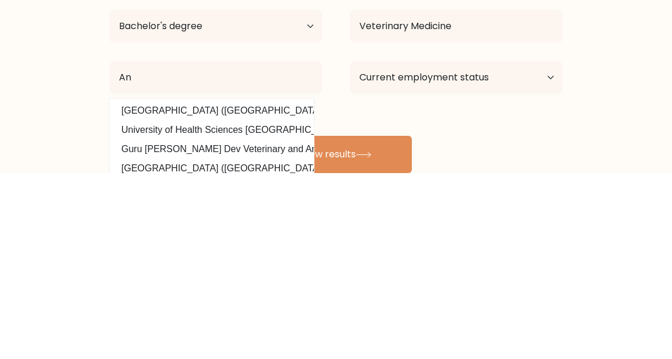
click at [221, 305] on option "American University of Antigua (Antigua and Barbuda)" at bounding box center [212, 297] width 198 height 19
type input "American [GEOGRAPHIC_DATA]"
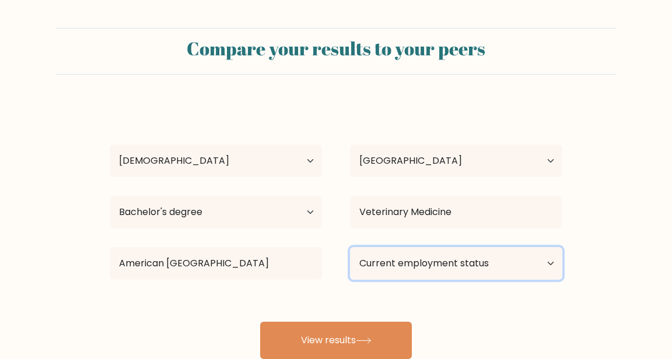
click at [528, 272] on select "Current employment status Employed Student Retired Other / prefer not to answer" at bounding box center [456, 263] width 212 height 33
select select "student"
click at [350, 247] on select "Current employment status Employed Student Retired Other / prefer not to answer" at bounding box center [456, 263] width 212 height 33
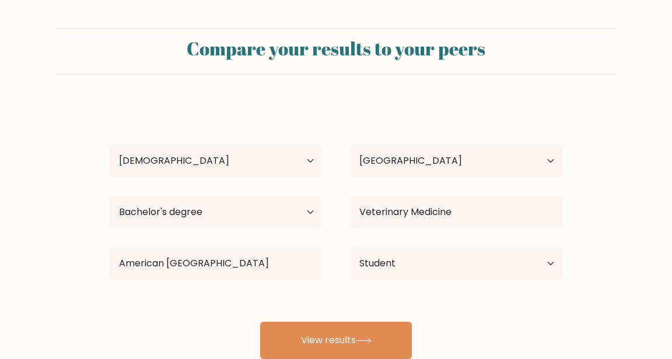
click at [394, 341] on button "View results" at bounding box center [336, 340] width 152 height 37
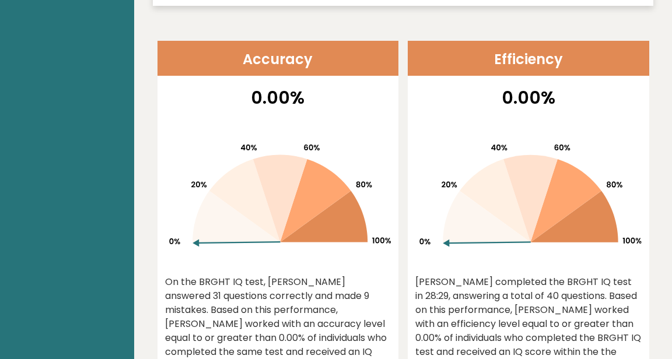
scroll to position [498, 0]
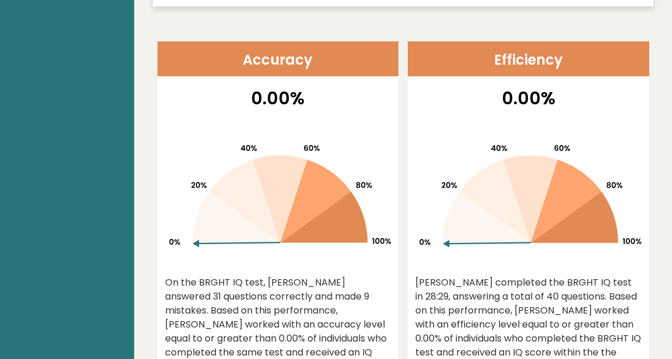
click at [293, 197] on icon at bounding box center [280, 199] width 54 height 87
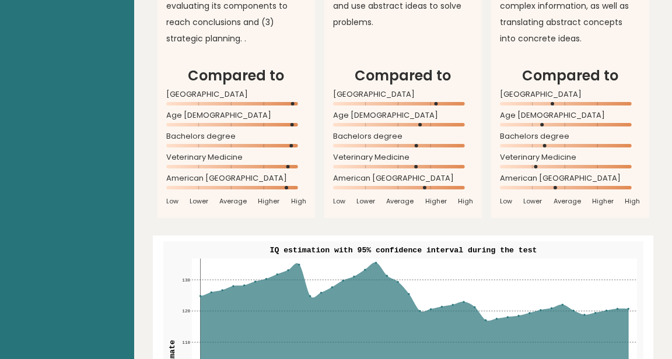
scroll to position [1267, 0]
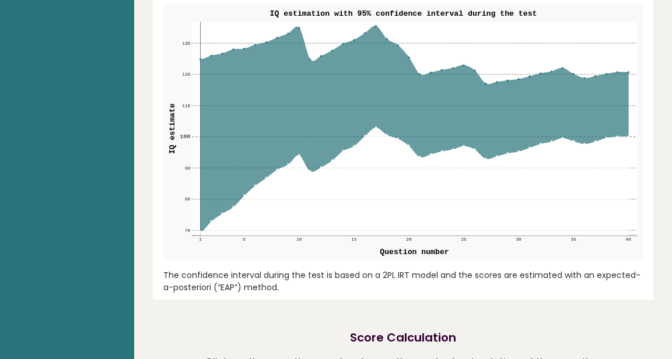
scroll to position [1499, 0]
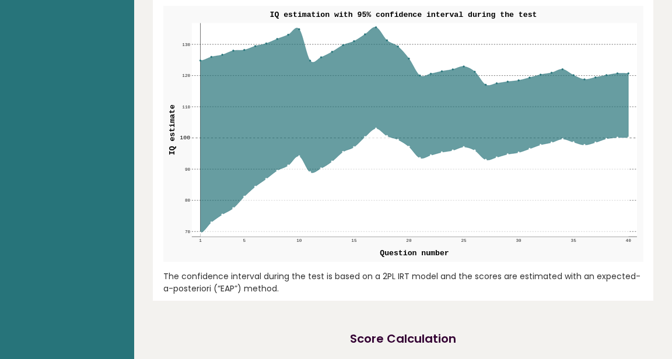
click at [551, 103] on icon at bounding box center [414, 129] width 428 height 205
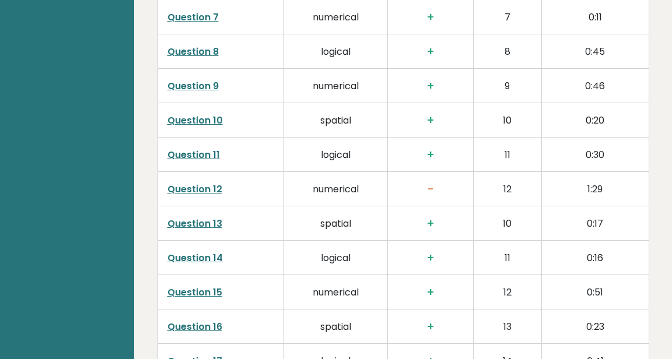
scroll to position [2107, 0]
click at [531, 186] on td "12" at bounding box center [507, 188] width 68 height 34
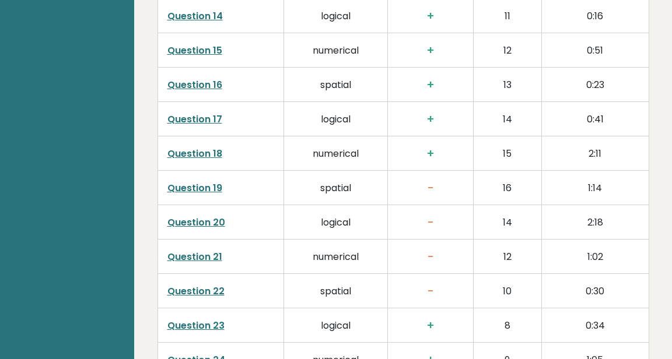
scroll to position [2349, 0]
click at [525, 178] on td "16" at bounding box center [507, 187] width 68 height 34
click at [433, 190] on h3 "-" at bounding box center [430, 188] width 66 height 14
click at [442, 229] on td "-" at bounding box center [430, 221] width 86 height 34
click at [442, 260] on td "-" at bounding box center [430, 256] width 86 height 34
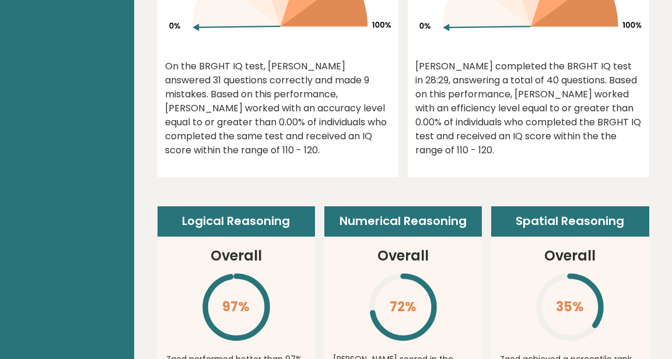
scroll to position [0, 0]
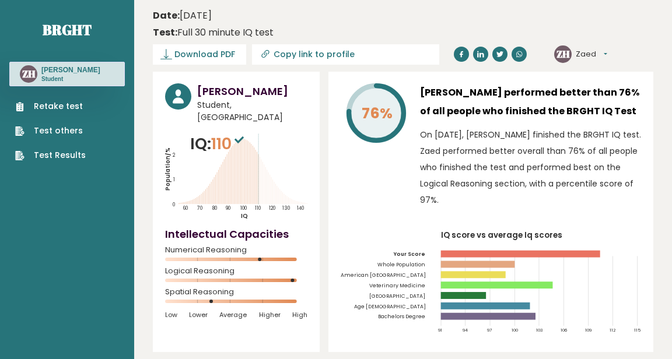
click at [213, 57] on span "Download PDF" at bounding box center [204, 54] width 61 height 12
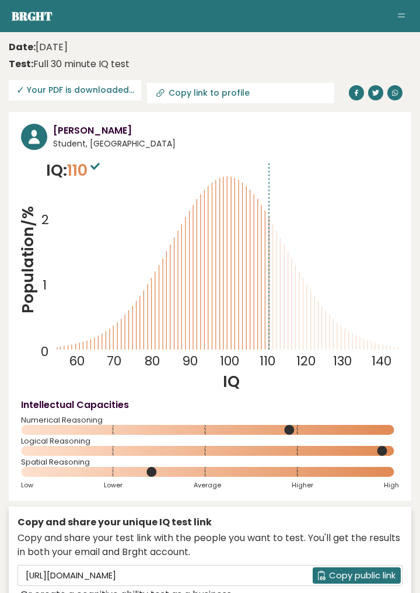
click at [410, 31] on aside "Brght ZH [PERSON_NAME] Student Retake test Test others Test Results" at bounding box center [210, 16] width 420 height 32
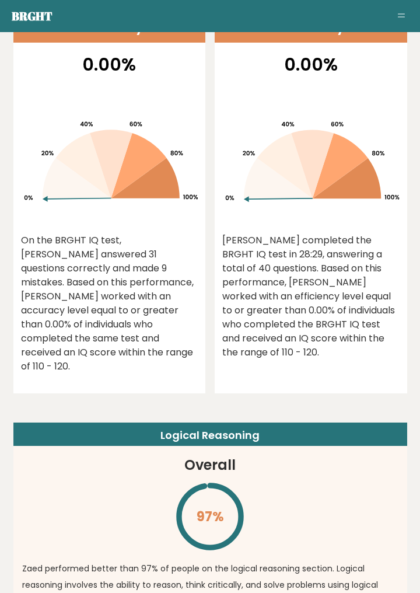
scroll to position [1211, 0]
